Goal: Transaction & Acquisition: Book appointment/travel/reservation

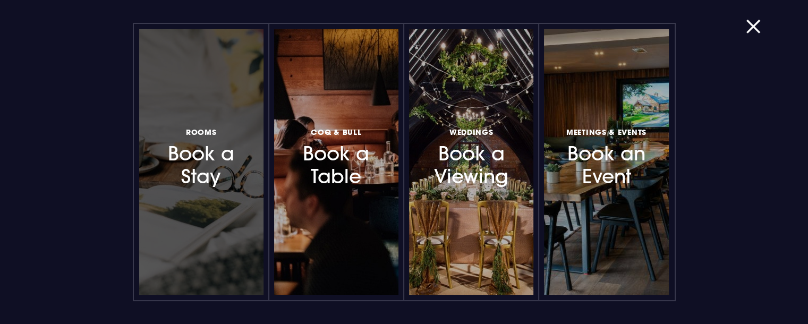
click at [218, 160] on h3 "Rooms Book a Stay" at bounding box center [201, 156] width 92 height 63
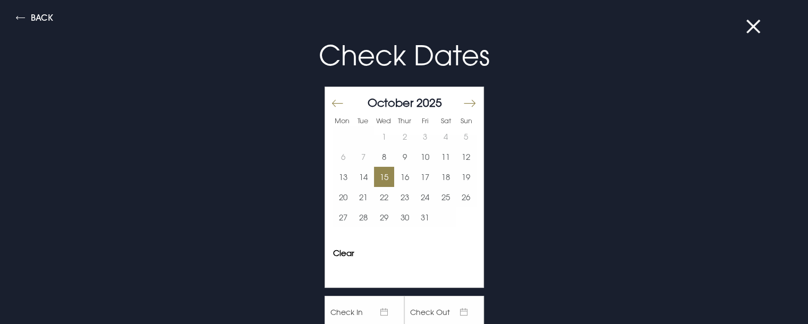
click at [384, 174] on button "15" at bounding box center [384, 177] width 21 height 20
click at [440, 178] on button "18" at bounding box center [445, 177] width 21 height 20
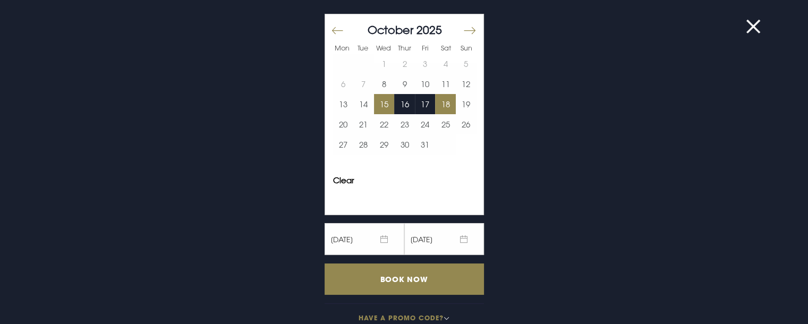
scroll to position [91, 0]
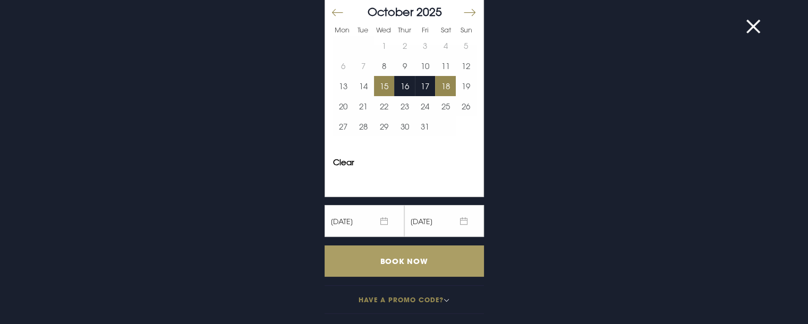
click at [432, 255] on input "Book Now" at bounding box center [404, 261] width 159 height 31
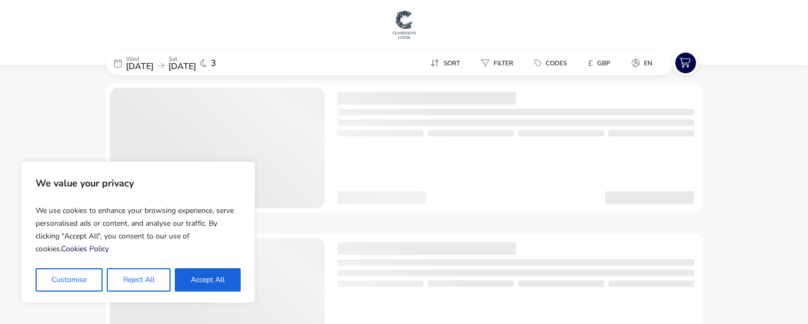
click at [228, 281] on button "Accept All" at bounding box center [208, 279] width 66 height 23
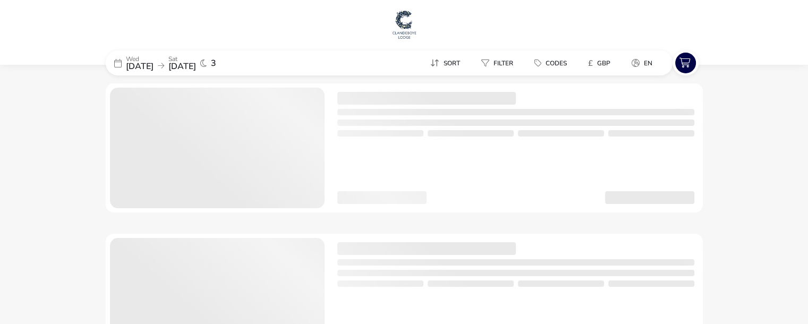
checkbox input "true"
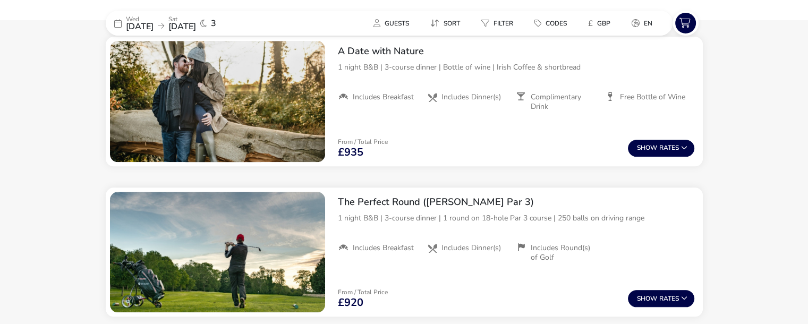
scroll to position [1247, 0]
